Goal: Information Seeking & Learning: Learn about a topic

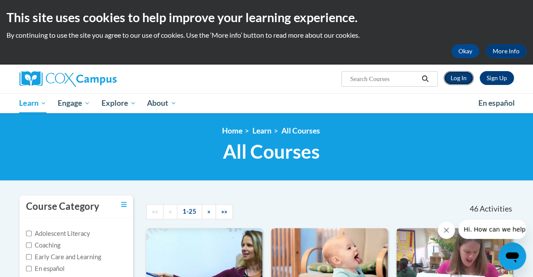
click at [464, 83] on link "Log In" at bounding box center [459, 78] width 30 height 14
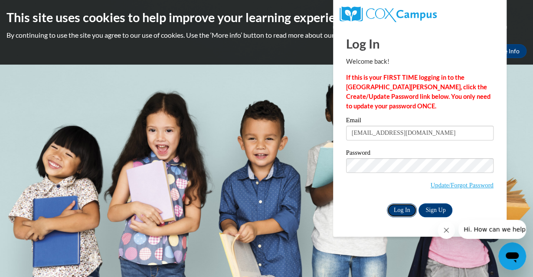
click at [398, 212] on input "Log In" at bounding box center [402, 211] width 30 height 14
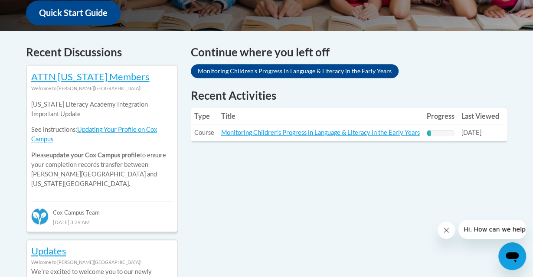
scroll to position [361, 0]
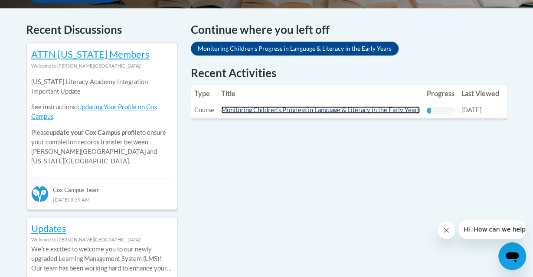
click at [232, 109] on link "Monitoring Children's Progress in Language & Literacy in the Early Years" at bounding box center [320, 109] width 199 height 7
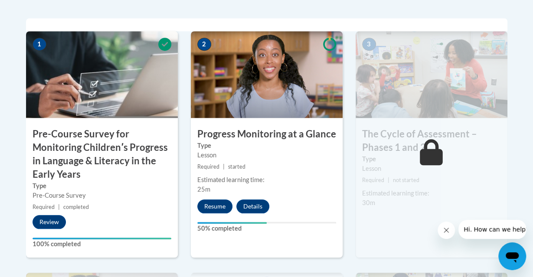
scroll to position [316, 0]
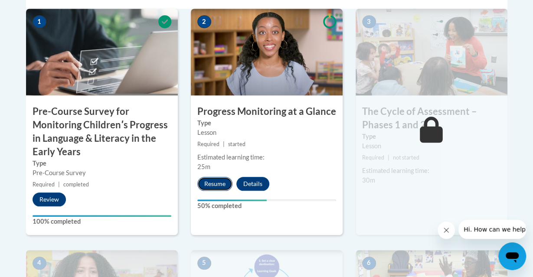
click at [212, 190] on button "Resume" at bounding box center [214, 184] width 35 height 14
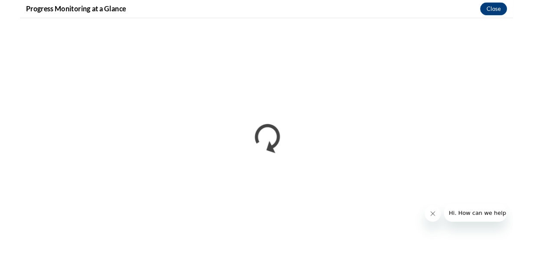
scroll to position [0, 0]
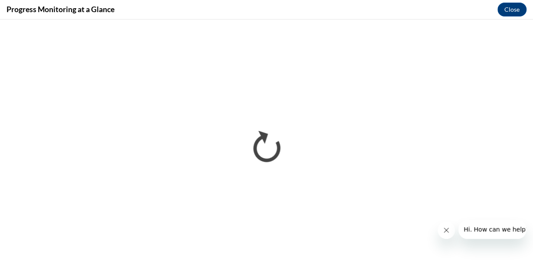
click at [446, 232] on icon "Close message from company" at bounding box center [446, 230] width 7 height 7
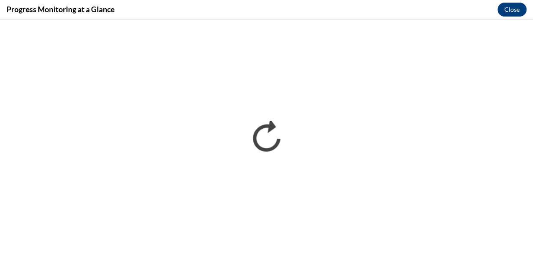
click at [513, 10] on button "Close" at bounding box center [512, 10] width 29 height 14
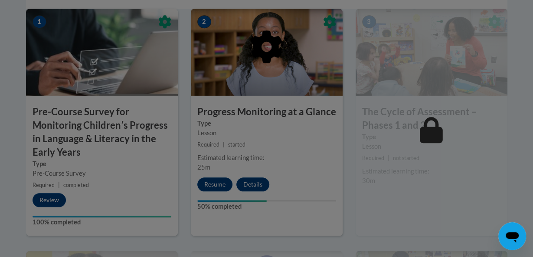
click at [219, 184] on div at bounding box center [266, 128] width 533 height 257
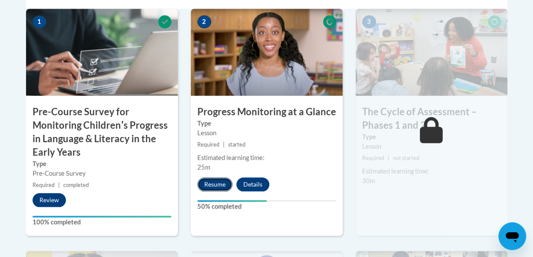
click at [217, 188] on button "Resume" at bounding box center [214, 184] width 35 height 14
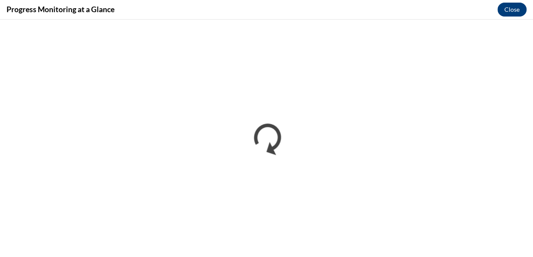
click at [515, 9] on button "Close" at bounding box center [512, 10] width 29 height 14
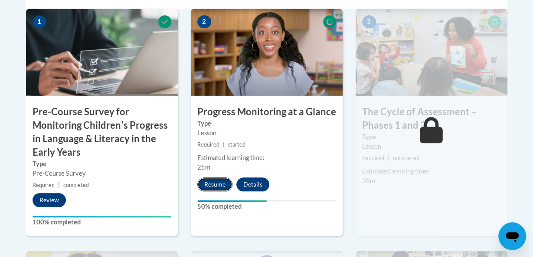
click at [210, 182] on button "Resume" at bounding box center [214, 184] width 35 height 14
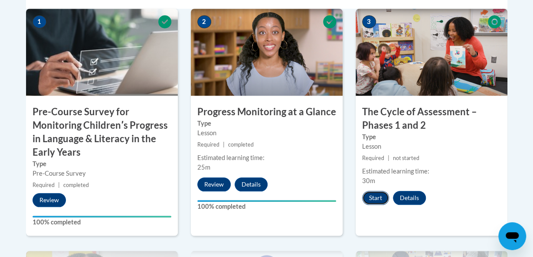
click at [373, 200] on button "Start" at bounding box center [375, 198] width 27 height 14
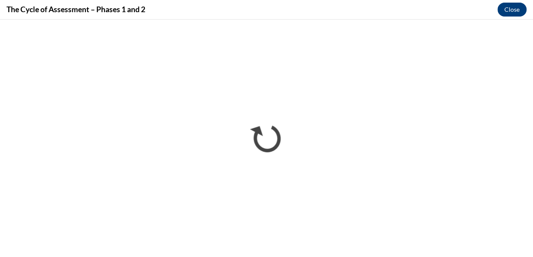
click at [511, 10] on button "Close" at bounding box center [512, 10] width 29 height 14
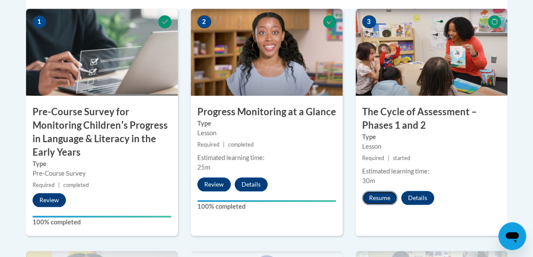
click at [380, 201] on button "Resume" at bounding box center [379, 198] width 35 height 14
